Goal: Task Accomplishment & Management: Complete application form

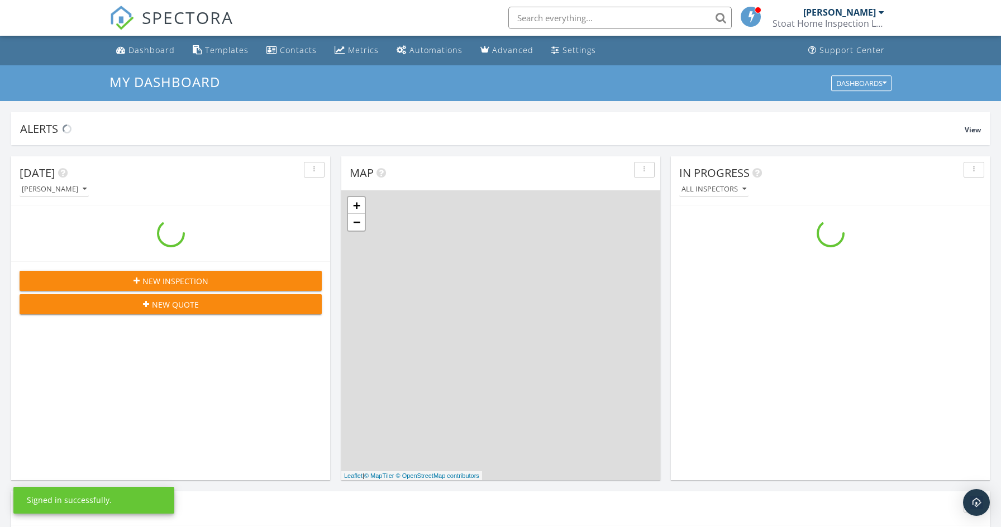
scroll to position [1017, 1002]
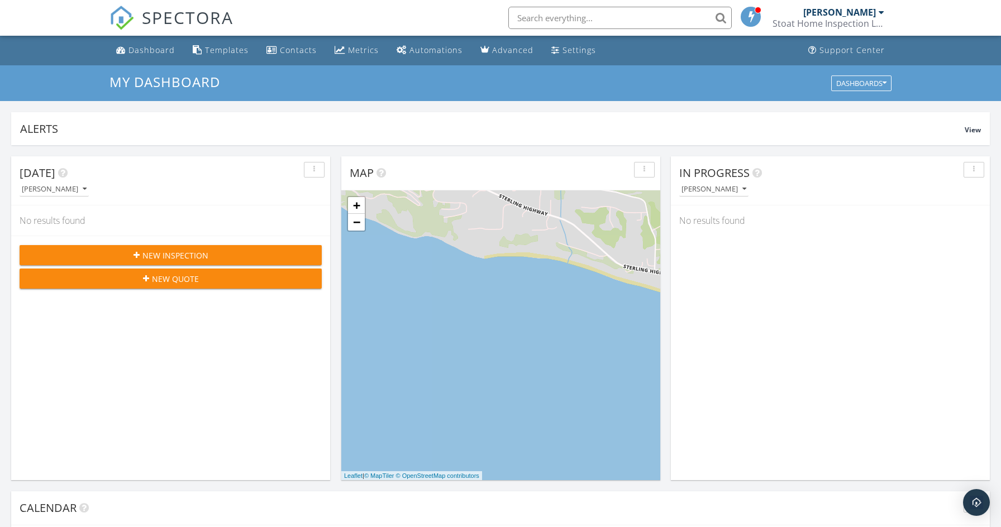
click at [208, 248] on button "New Inspection" at bounding box center [171, 255] width 302 height 20
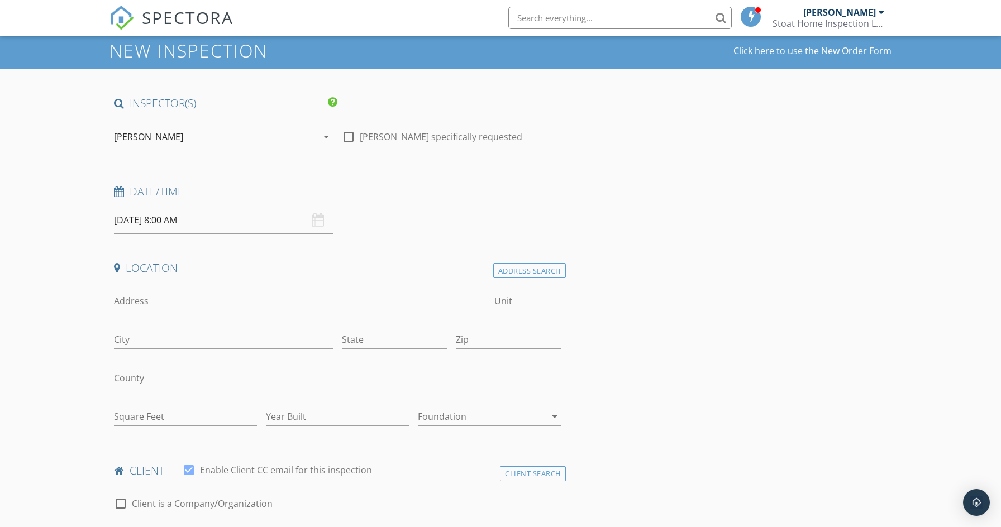
scroll to position [49, 0]
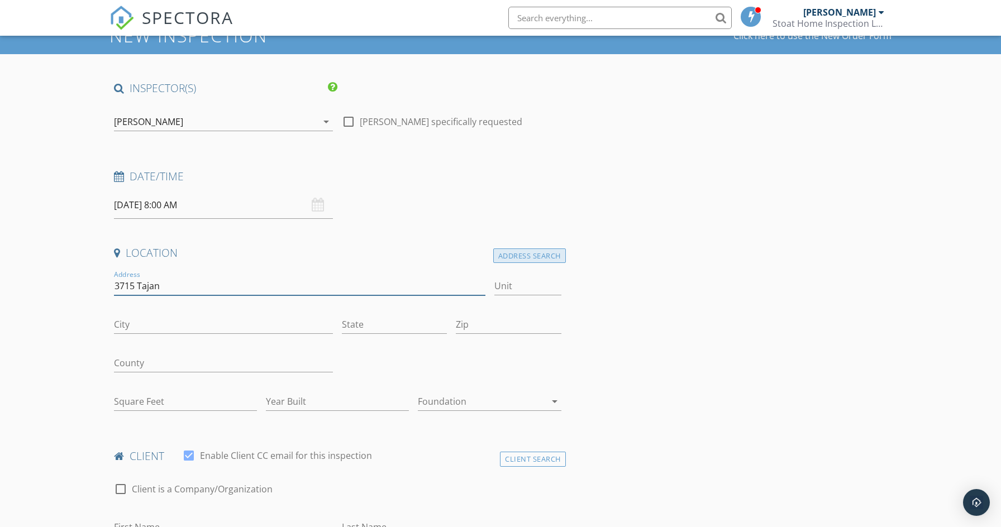
type input "3715 Tajan"
click at [549, 254] on div "Address Search" at bounding box center [529, 255] width 73 height 15
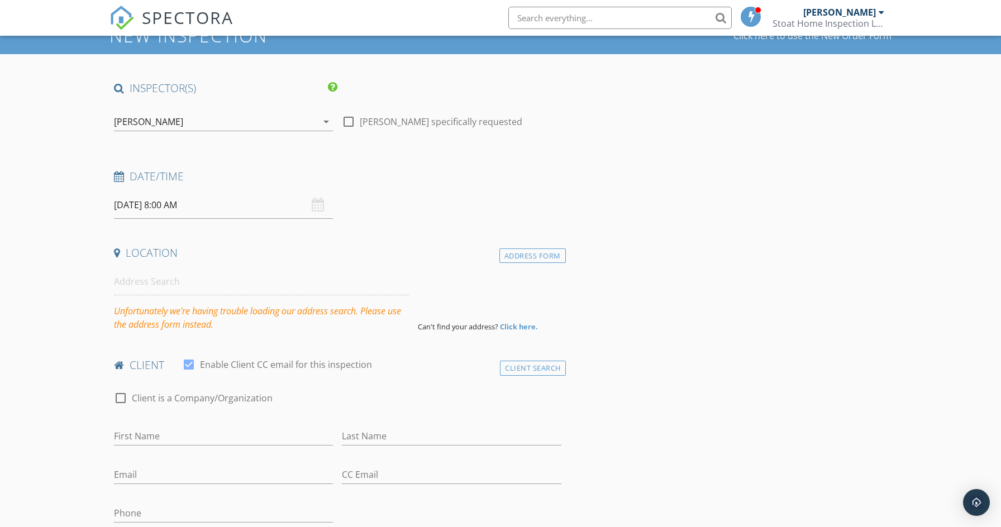
scroll to position [50, 0]
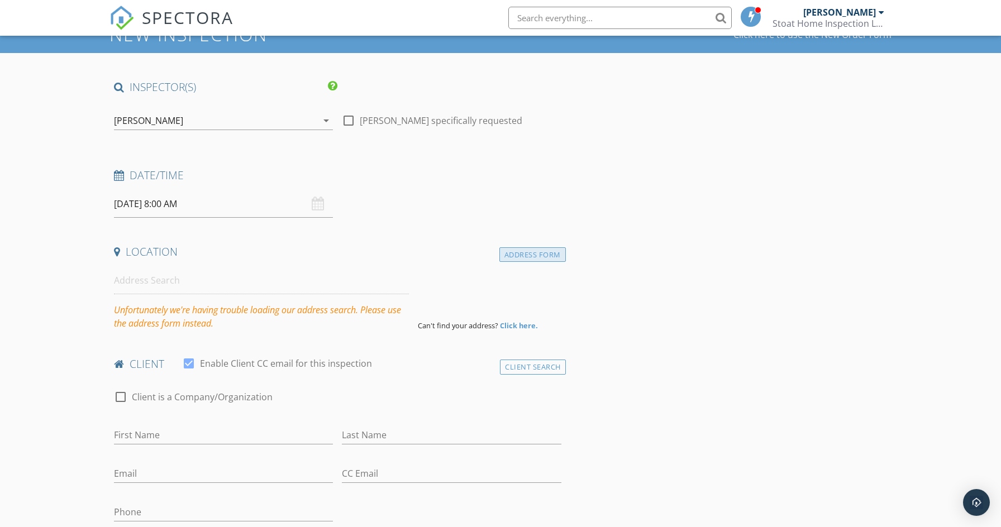
click at [524, 252] on div "Address Form" at bounding box center [532, 254] width 66 height 15
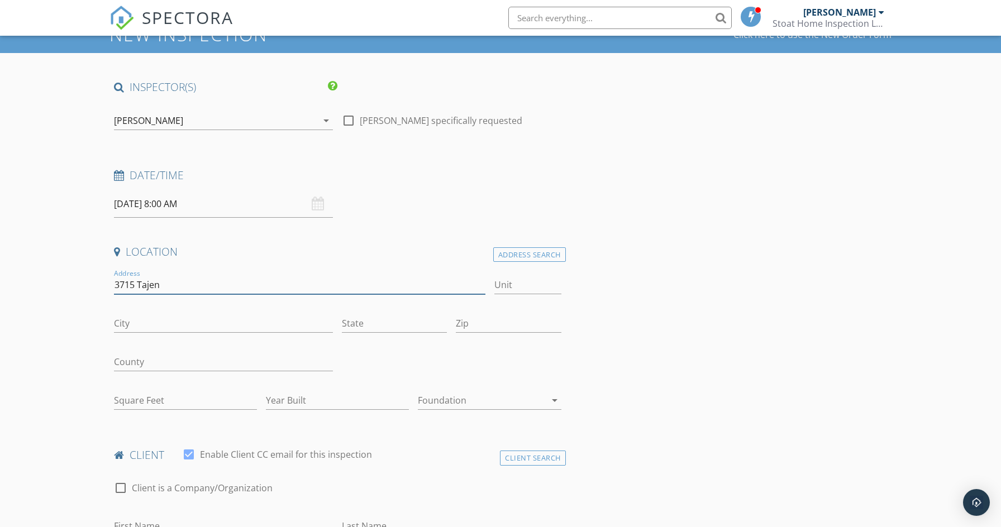
type input "3715 Tajen"
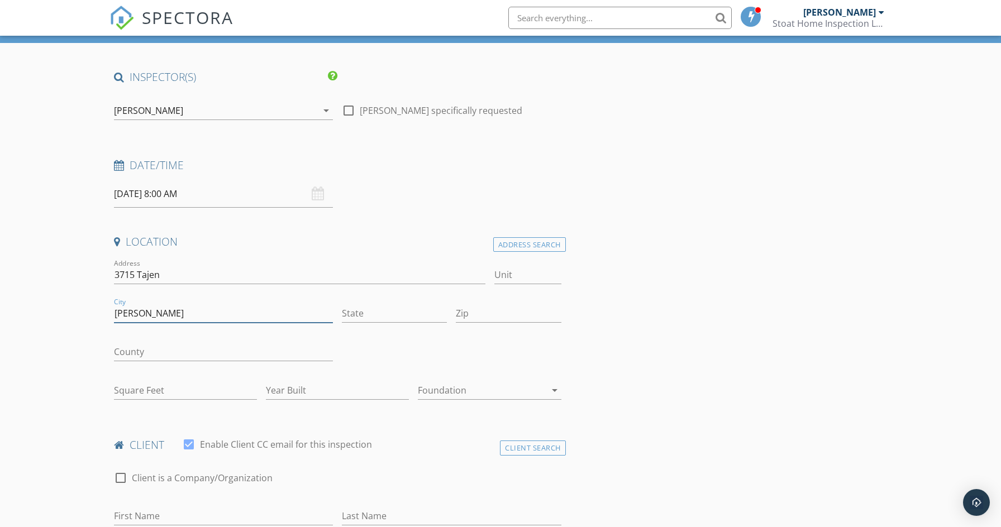
scroll to position [60, 0]
type input "[PERSON_NAME]"
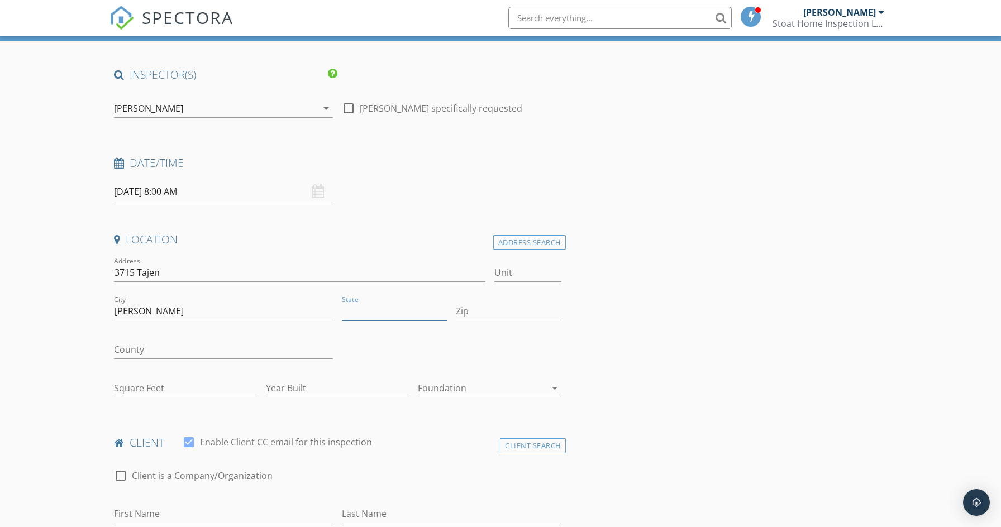
scroll to position [64, 0]
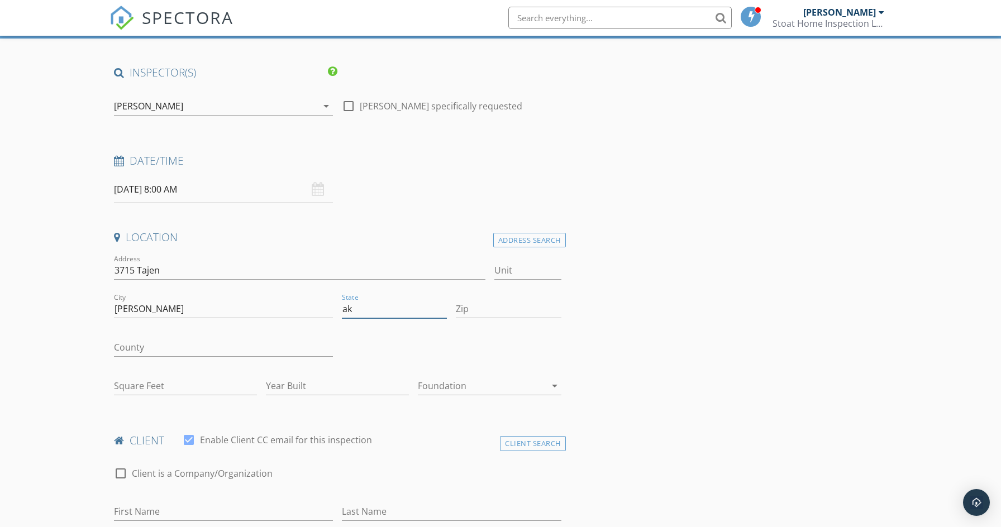
type input "ak"
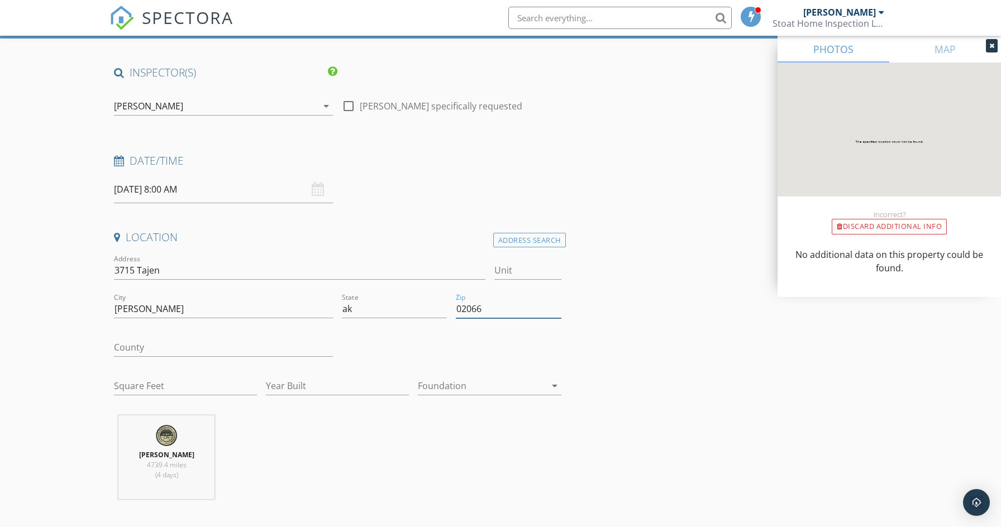
type input "02066"
click at [249, 381] on input "1" at bounding box center [185, 386] width 143 height 18
click at [305, 435] on div "[PERSON_NAME] 4739.4 miles (4 days)" at bounding box center [337, 461] width 456 height 93
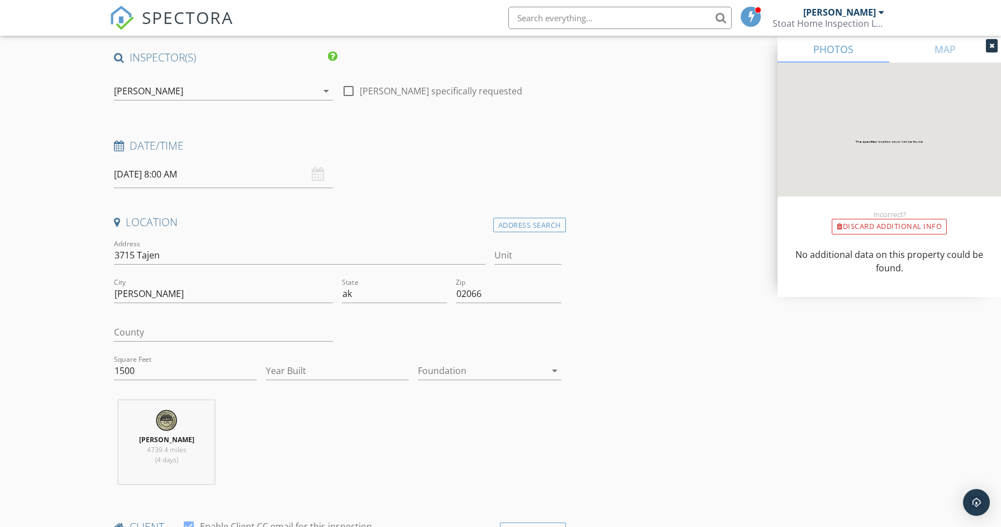
scroll to position [59, 0]
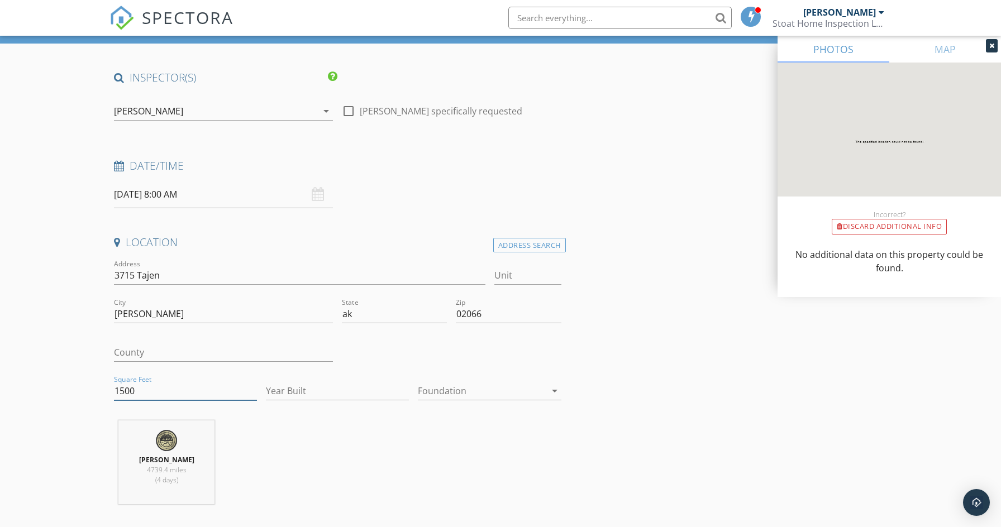
click at [128, 388] on input "1500" at bounding box center [185, 391] width 143 height 18
type input "1520"
click at [317, 194] on div "[DATE] 8:00 AM" at bounding box center [223, 194] width 219 height 27
click at [193, 194] on input "[DATE] 8:00 AM" at bounding box center [223, 194] width 219 height 27
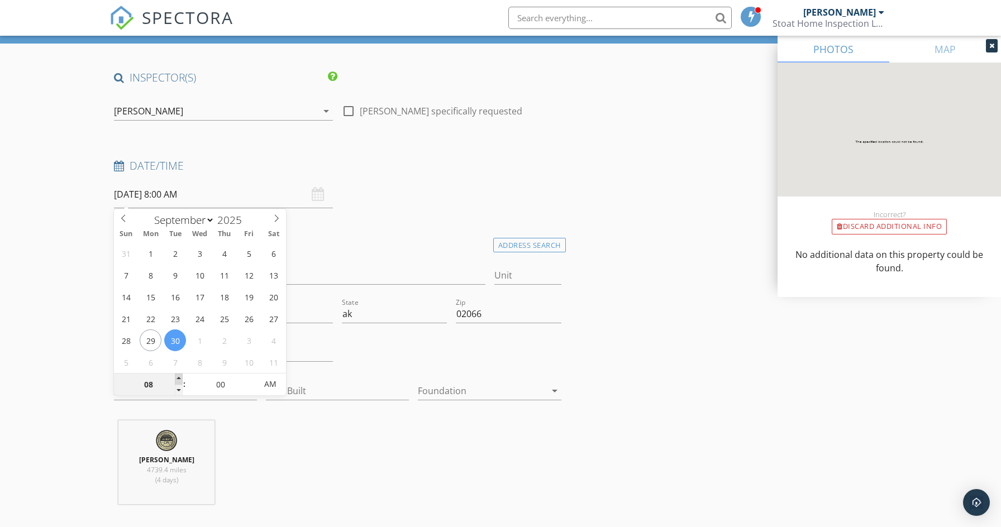
type input "09"
type input "[DATE] 9:00 AM"
click at [180, 376] on span at bounding box center [179, 379] width 8 height 11
click at [326, 248] on div "Location" at bounding box center [337, 246] width 456 height 22
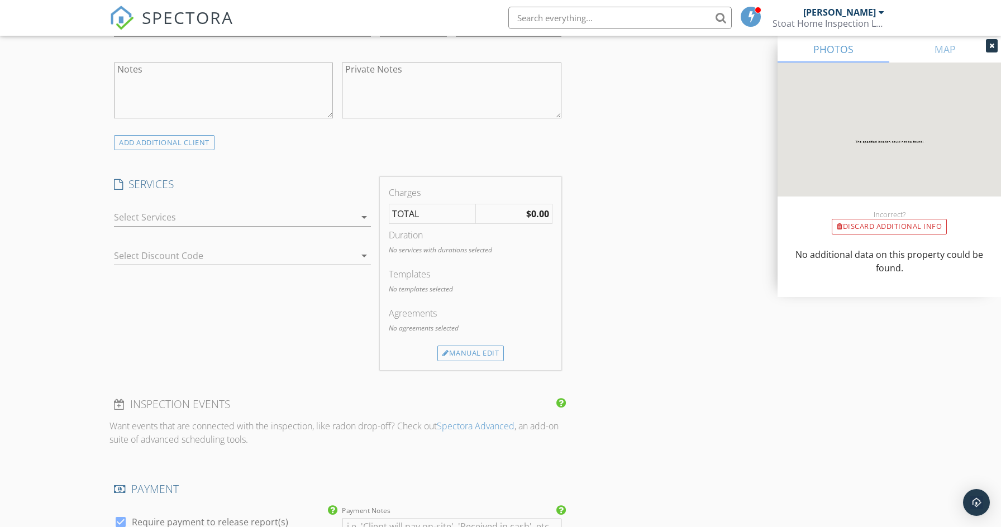
scroll to position [806, 0]
click at [365, 209] on icon "arrow_drop_down" at bounding box center [363, 215] width 13 height 13
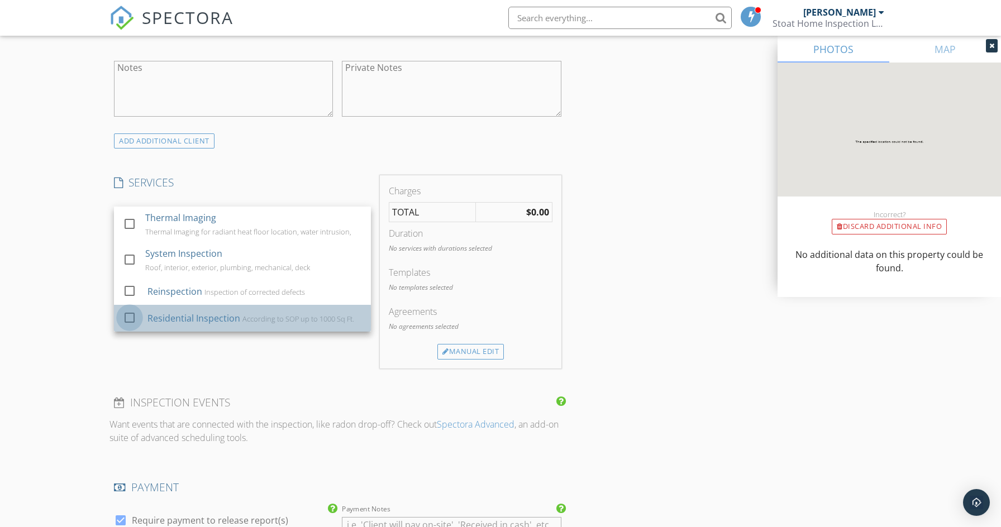
click at [137, 312] on div at bounding box center [129, 317] width 19 height 19
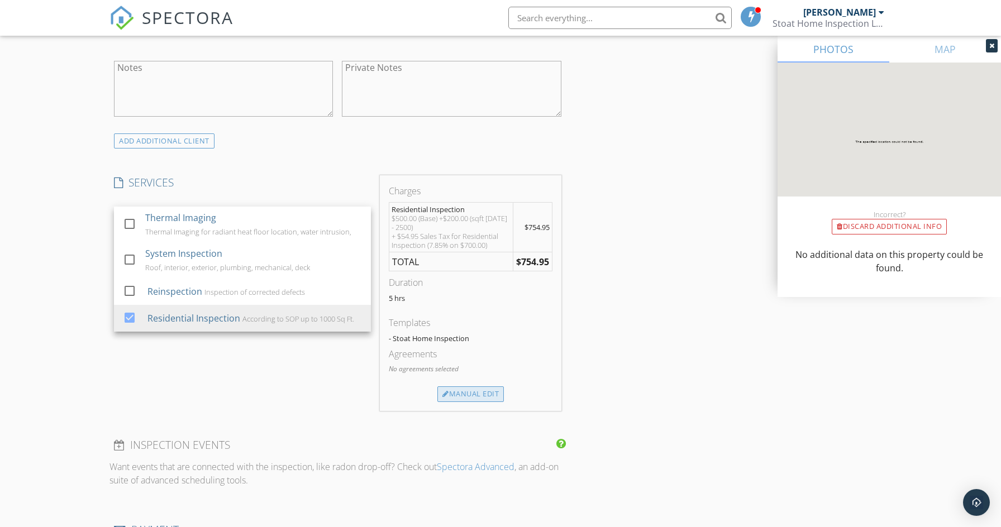
click at [489, 387] on div "Manual Edit" at bounding box center [470, 394] width 66 height 16
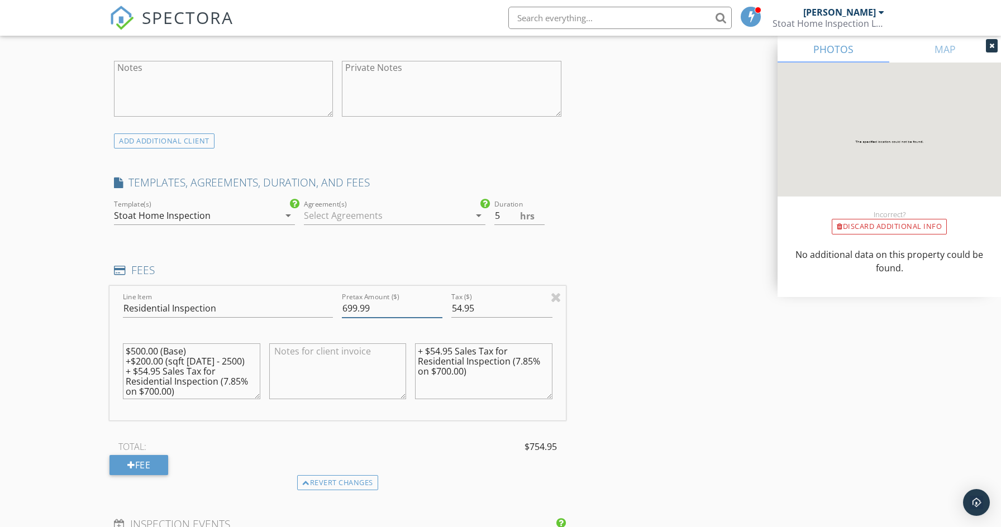
click at [436, 305] on input "699.99" at bounding box center [392, 308] width 101 height 18
click at [357, 303] on input "699.99" at bounding box center [392, 308] width 101 height 18
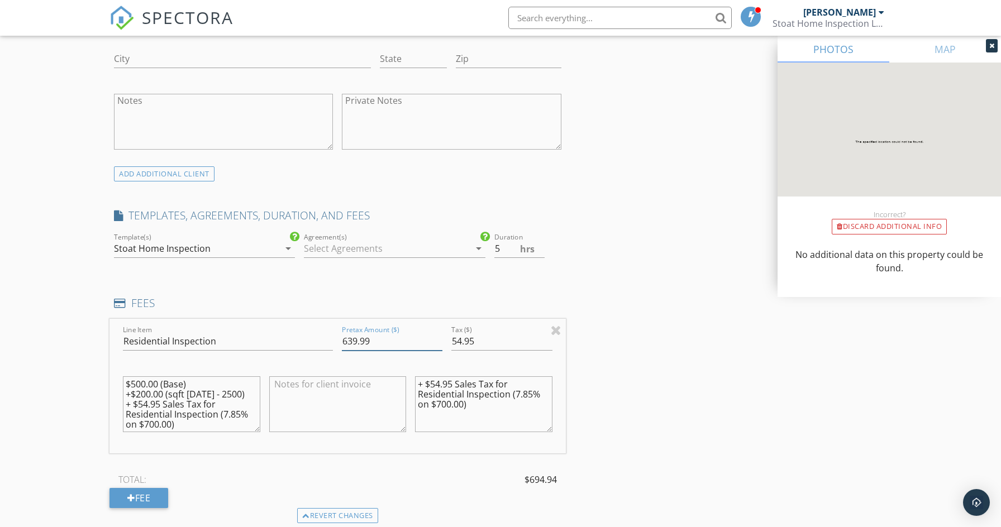
scroll to position [780, 0]
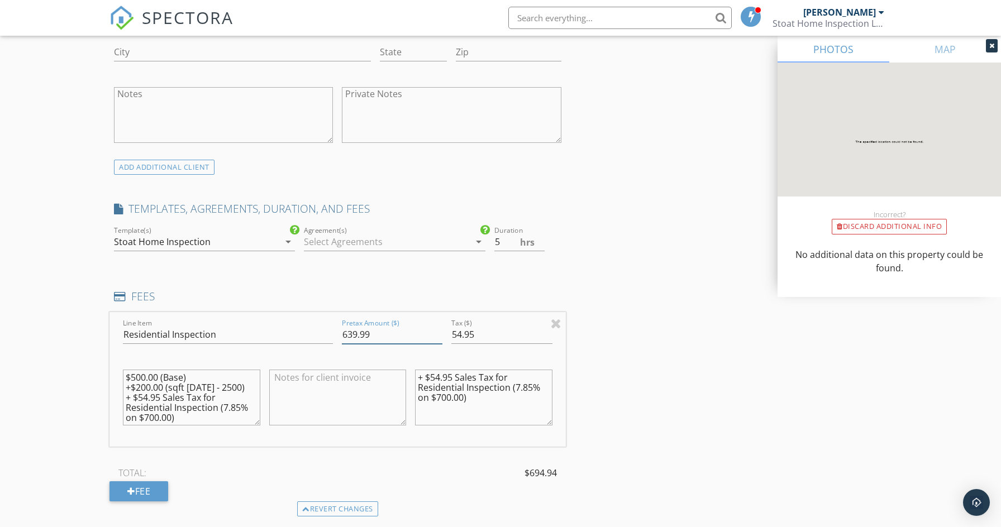
drag, startPoint x: 380, startPoint y: 332, endPoint x: 348, endPoint y: 332, distance: 31.8
click at [348, 332] on input "639.99" at bounding box center [392, 335] width 101 height 18
type input "600"
click at [547, 332] on input "54.94" at bounding box center [501, 334] width 101 height 18
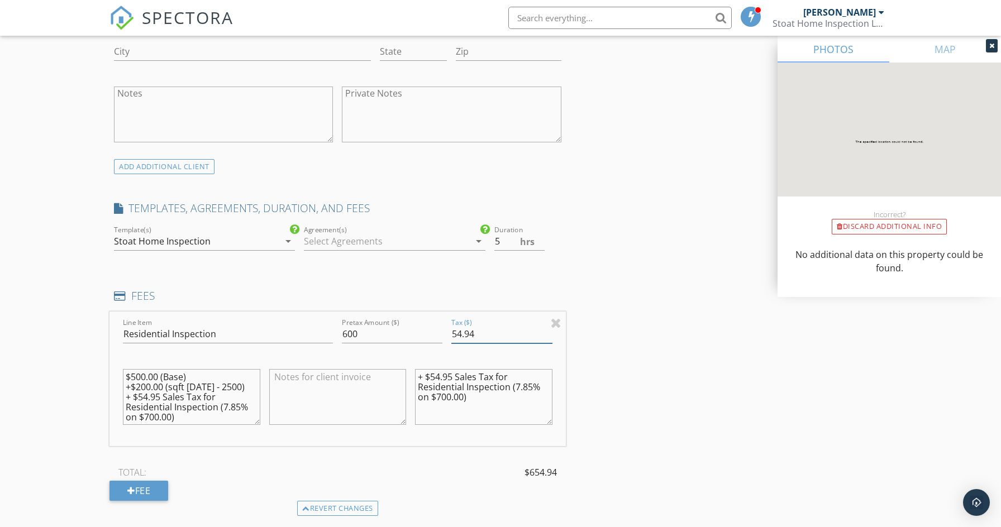
drag, startPoint x: 479, startPoint y: 334, endPoint x: 451, endPoint y: 333, distance: 27.9
click at [451, 333] on div "Tax ($) 54.94" at bounding box center [501, 335] width 109 height 39
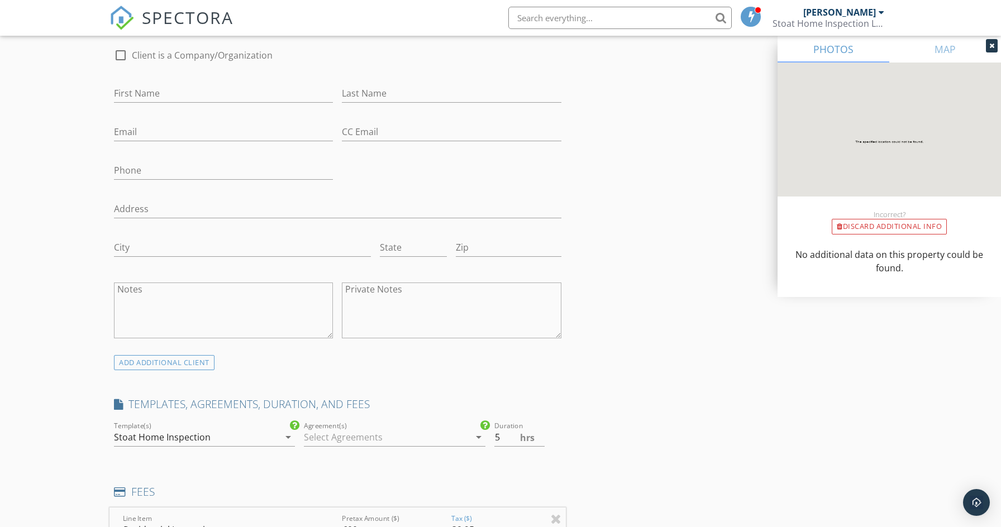
scroll to position [418, 0]
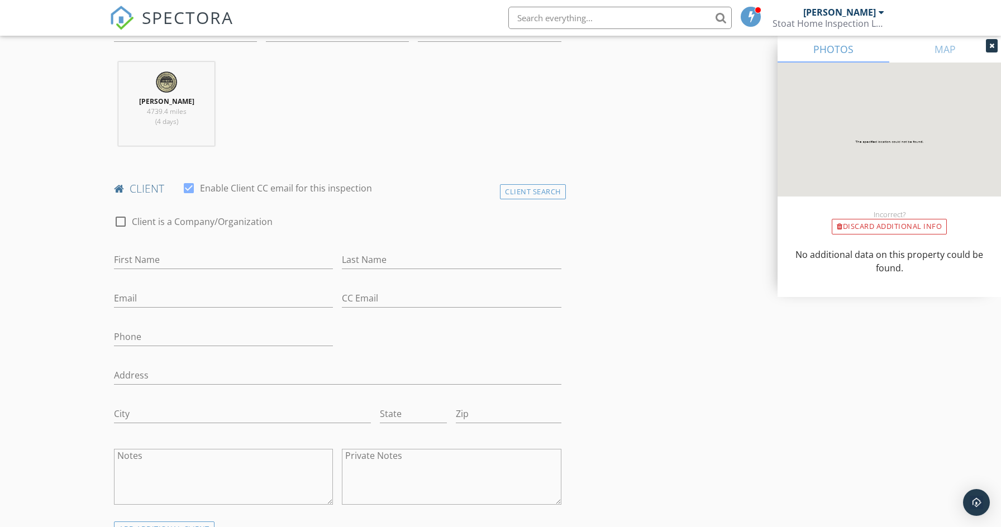
type input "39.25"
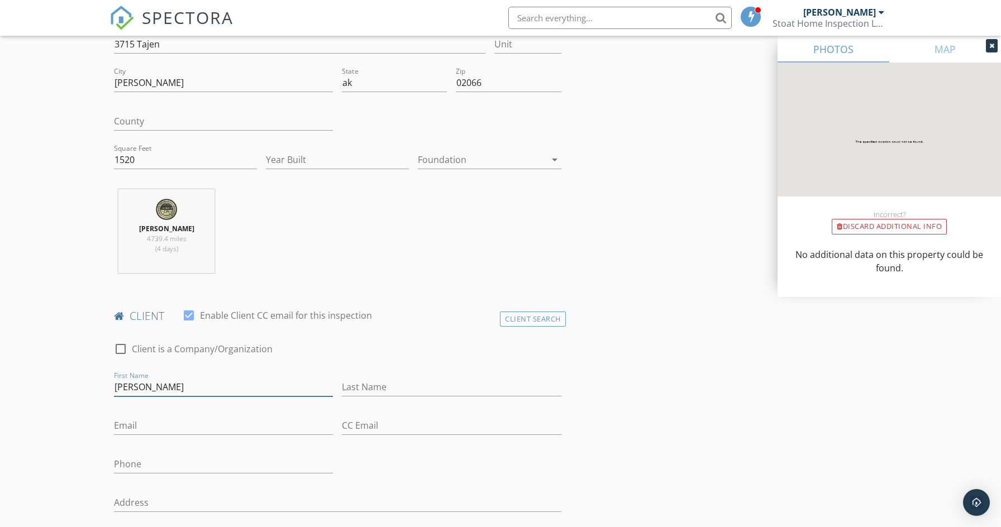
scroll to position [101, 0]
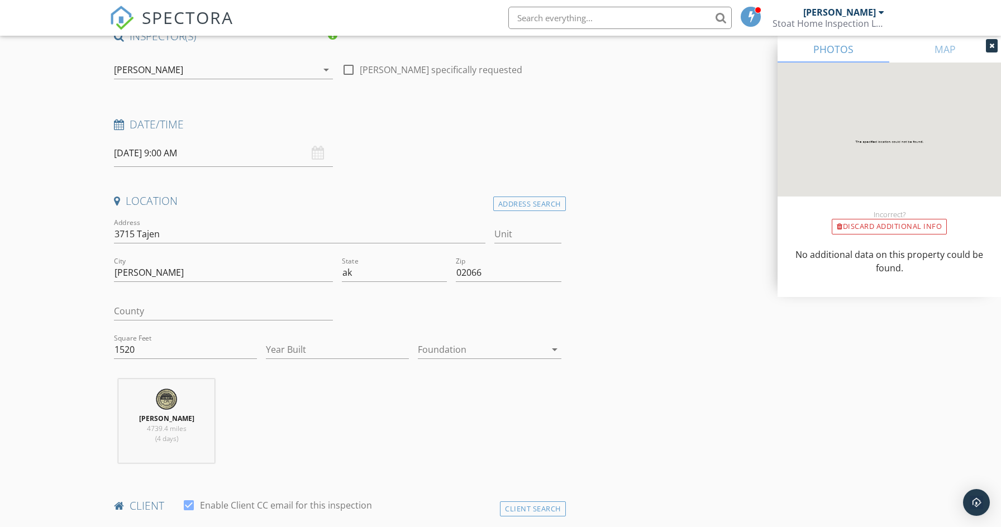
type input "[PERSON_NAME]"
click at [182, 236] on input "3715 Tajen" at bounding box center [299, 234] width 371 height 18
type input "[STREET_ADDRESS]"
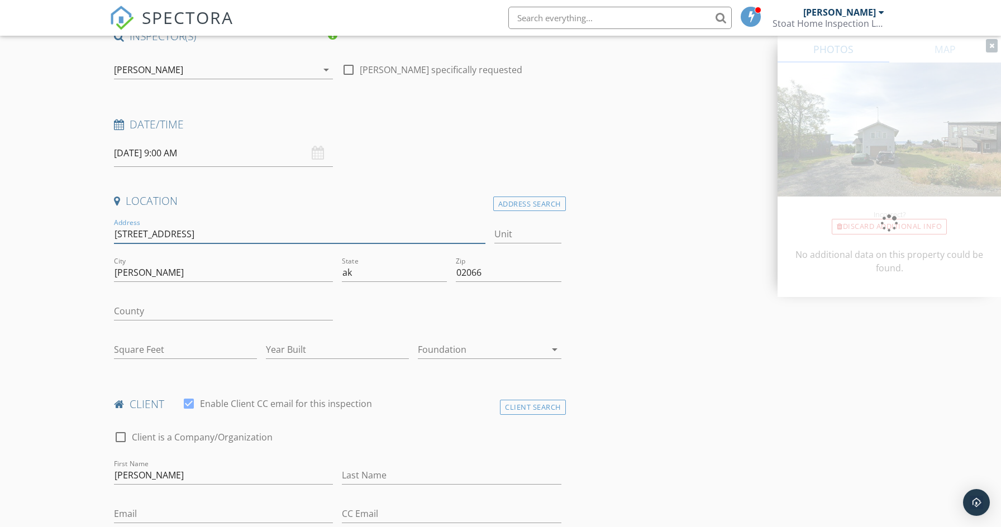
type input "4"
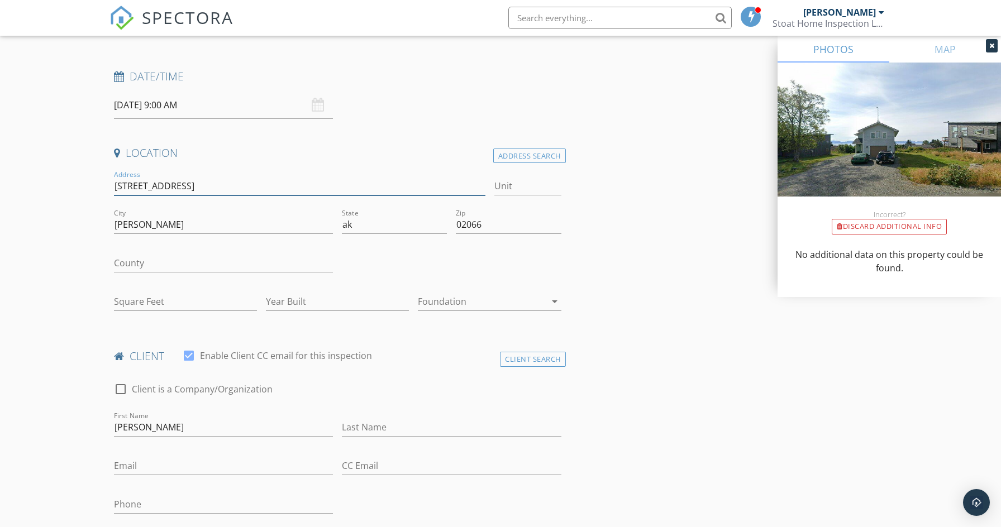
scroll to position [151, 0]
type input "[STREET_ADDRESS]"
click at [126, 296] on input "Square Feet" at bounding box center [185, 299] width 143 height 18
type input "1520"
type input "5"
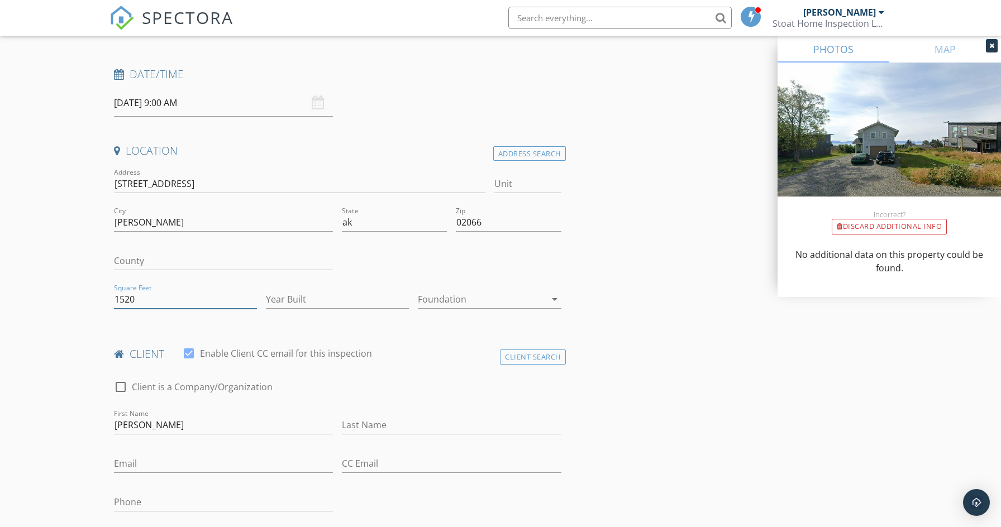
type input "1520"
type input "1"
click at [404, 295] on input "1" at bounding box center [337, 299] width 143 height 18
type input "2023"
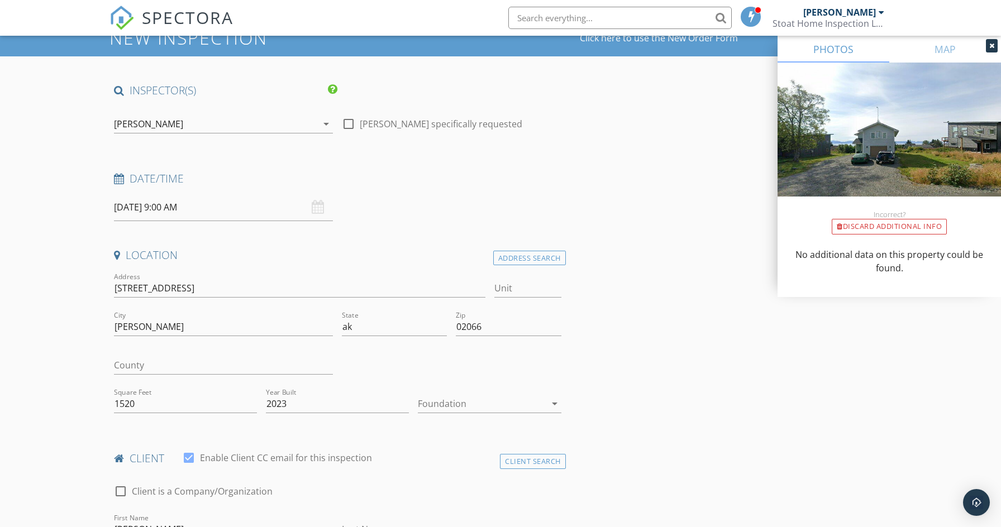
scroll to position [48, 0]
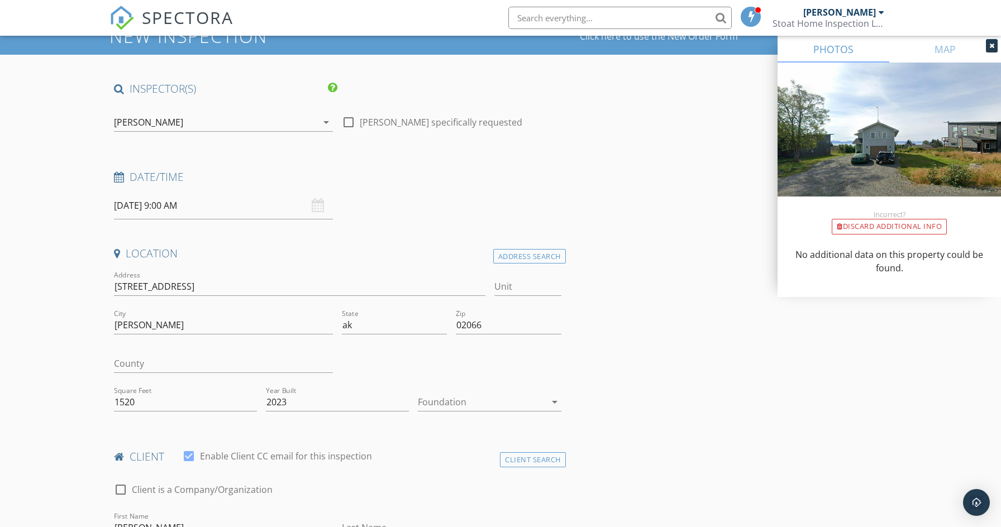
click at [884, 131] on img at bounding box center [888, 143] width 223 height 161
click at [882, 136] on img at bounding box center [888, 143] width 223 height 161
